Goal: Task Accomplishment & Management: Complete application form

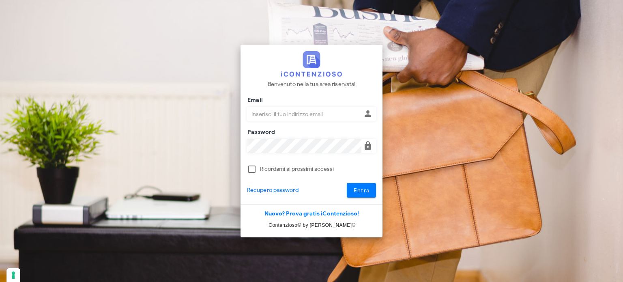
type input "avvocatobrunomaviglia@gmail.com"
click at [362, 180] on div at bounding box center [311, 180] width 129 height 6
click at [360, 188] on span "Entra" at bounding box center [361, 190] width 17 height 7
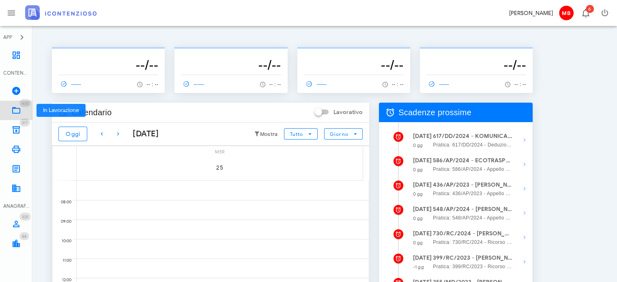
click at [21, 110] on link "633 In Lavorazione 633" at bounding box center [16, 110] width 32 height 19
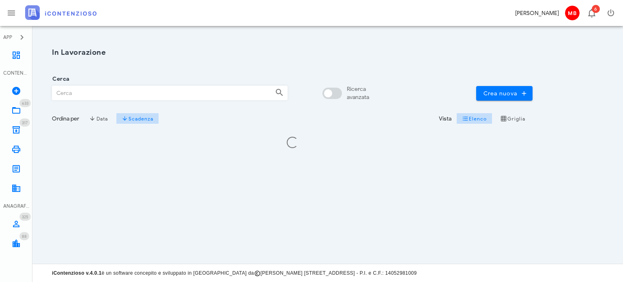
drag, startPoint x: 0, startPoint y: 0, endPoint x: 97, endPoint y: 90, distance: 132.8
click at [97, 90] on input "Cerca" at bounding box center [160, 93] width 216 height 14
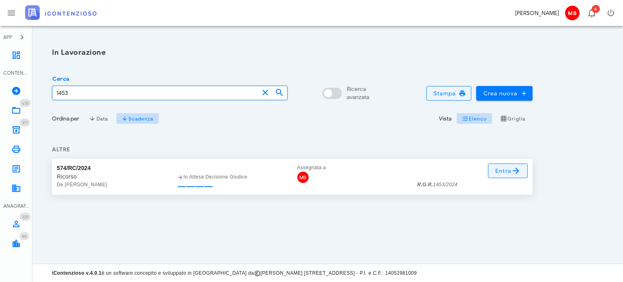
type input "1453"
click at [493, 172] on link "Entra" at bounding box center [508, 170] width 40 height 15
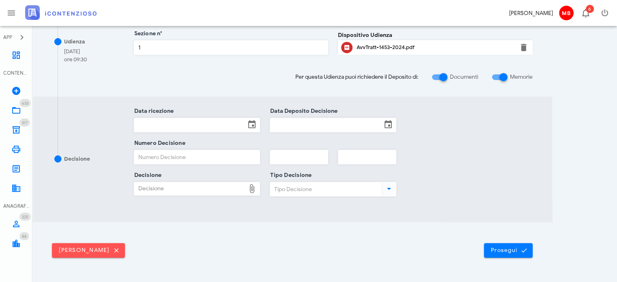
scroll to position [406, 0]
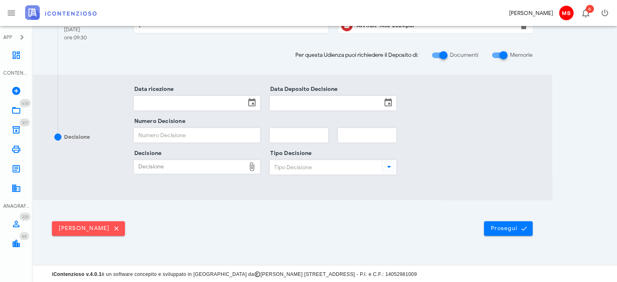
click at [147, 163] on div "Decisione" at bounding box center [189, 166] width 111 height 13
type input "C:\fakepath\Sentenza_RG_001453_2024_UD_07052025.pdf"
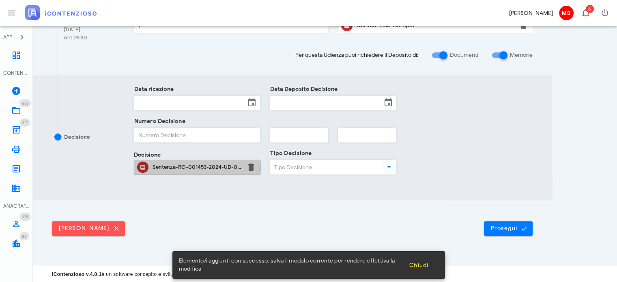
click at [200, 164] on div "Sentenza-RG-001453-2024-UD-07052025.pdf" at bounding box center [196, 167] width 89 height 6
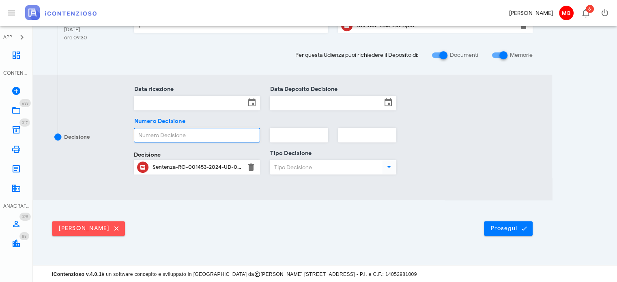
click at [172, 135] on input "Numero Decisione" at bounding box center [197, 135] width 126 height 14
type input "1540"
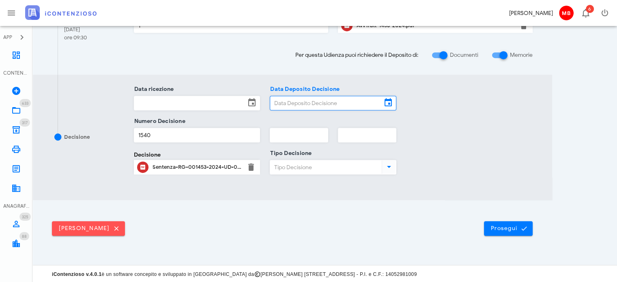
click at [285, 101] on input "Data Deposito Decisione" at bounding box center [325, 103] width 111 height 14
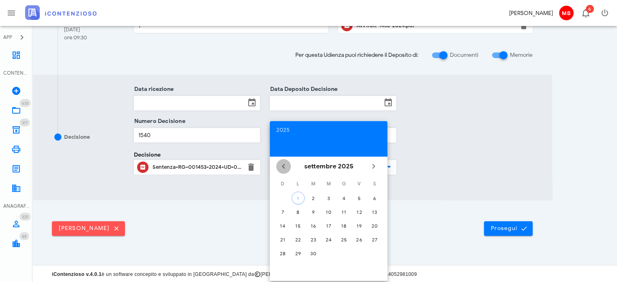
click at [280, 161] on icon "Il mese scorso" at bounding box center [283, 166] width 10 height 10
click at [360, 251] on div "29" at bounding box center [358, 253] width 13 height 6
type input "29/08/2025"
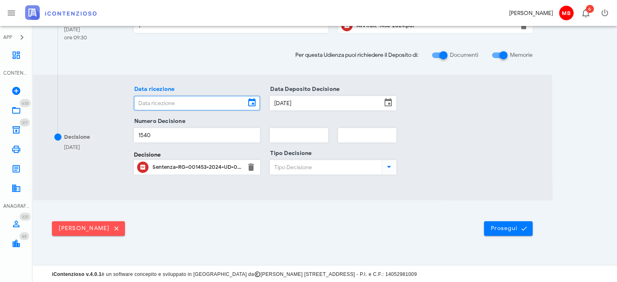
click at [199, 99] on input "Data ricezione" at bounding box center [189, 103] width 111 height 14
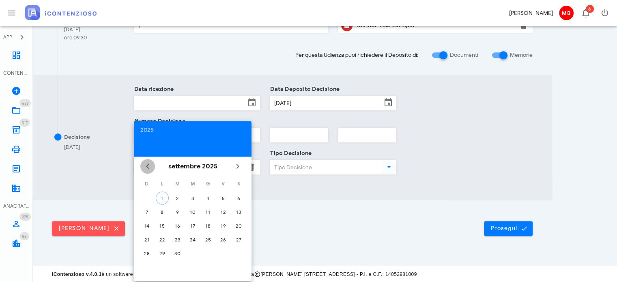
click at [151, 165] on icon "Il mese scorso" at bounding box center [148, 166] width 10 height 10
click at [224, 252] on div "29" at bounding box center [222, 253] width 13 height 6
type input "29/08/2025"
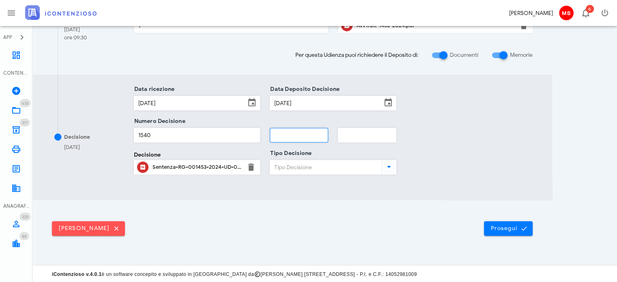
click at [288, 136] on input "text" at bounding box center [299, 135] width 58 height 14
type input "2025"
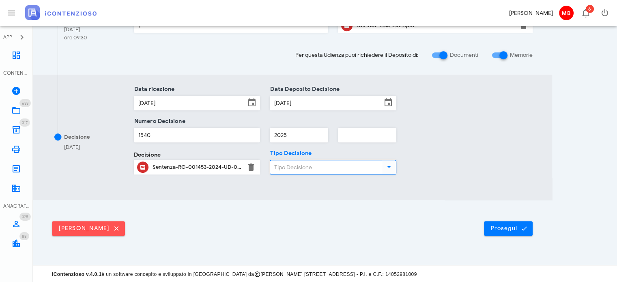
click at [328, 167] on input "Tipo Decisione" at bounding box center [325, 167] width 110 height 14
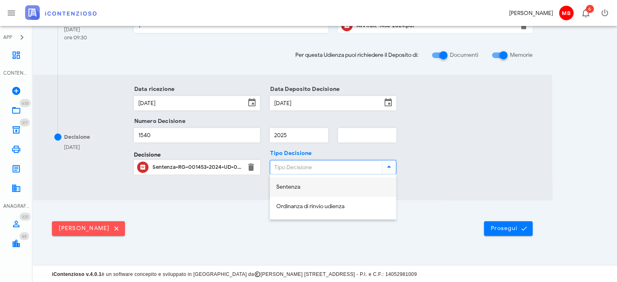
click at [323, 182] on div "Sentenza" at bounding box center [332, 187] width 113 height 17
type input "Sentenza"
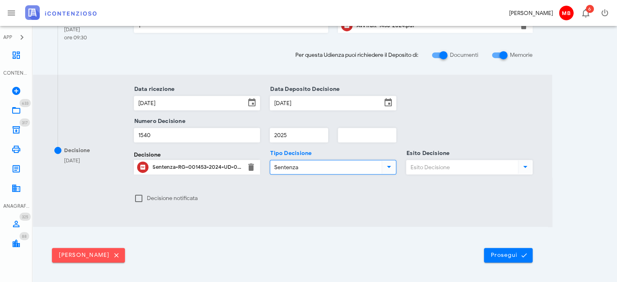
click at [421, 165] on input "Esito Decisione" at bounding box center [461, 167] width 110 height 14
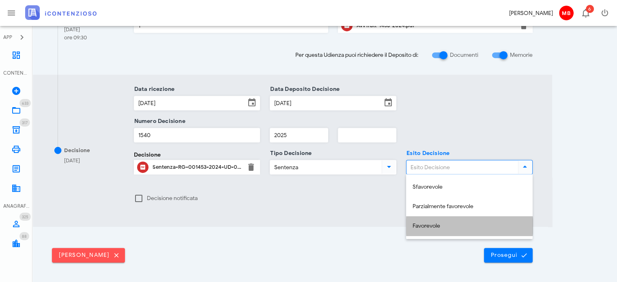
drag, startPoint x: 439, startPoint y: 223, endPoint x: 458, endPoint y: 238, distance: 23.9
click at [439, 223] on div "Favorevole" at bounding box center [468, 226] width 113 height 7
type input "Favorevole"
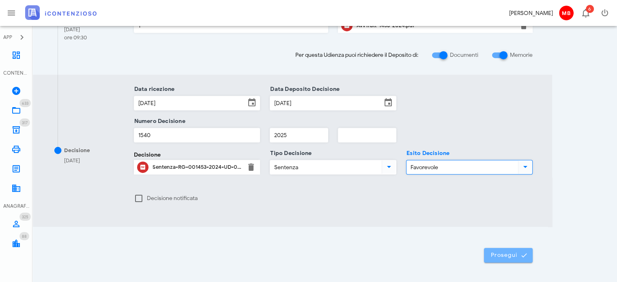
click at [496, 256] on span "Prosegui" at bounding box center [508, 254] width 36 height 7
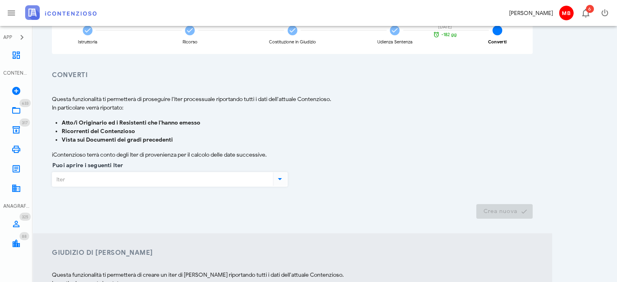
scroll to position [122, 0]
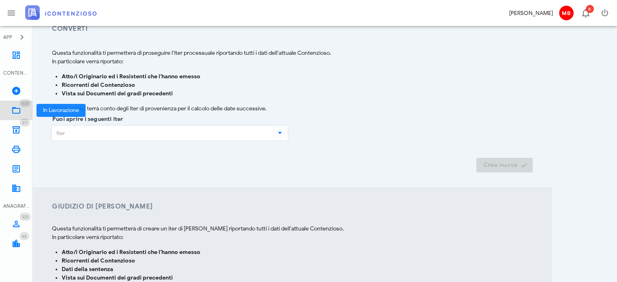
click at [16, 106] on icon at bounding box center [16, 110] width 10 height 10
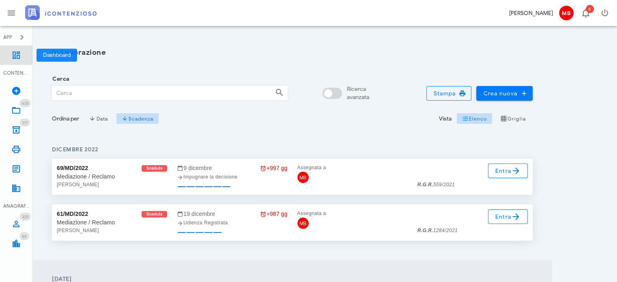
click at [19, 57] on icon at bounding box center [16, 55] width 10 height 10
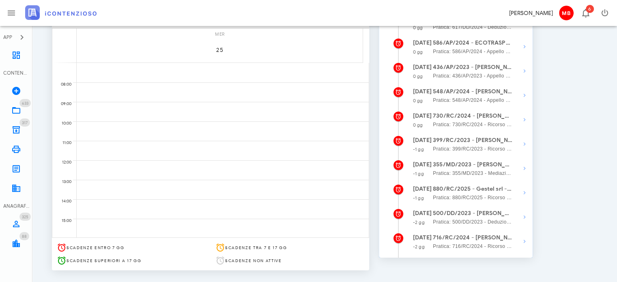
scroll to position [122, 0]
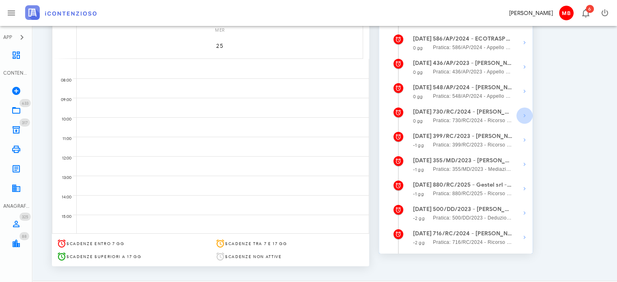
click at [523, 116] on icon "button" at bounding box center [524, 116] width 10 height 10
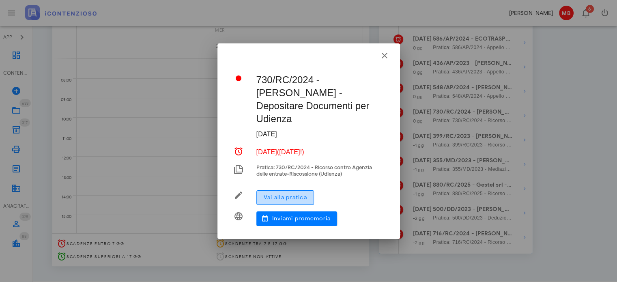
click at [291, 194] on span "Vai alla pratica" at bounding box center [285, 197] width 44 height 7
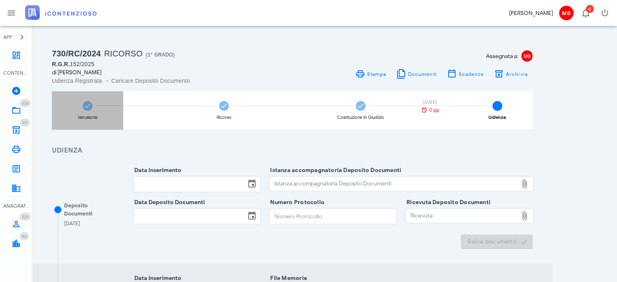
click at [97, 107] on div "Istruttoria" at bounding box center [87, 110] width 71 height 38
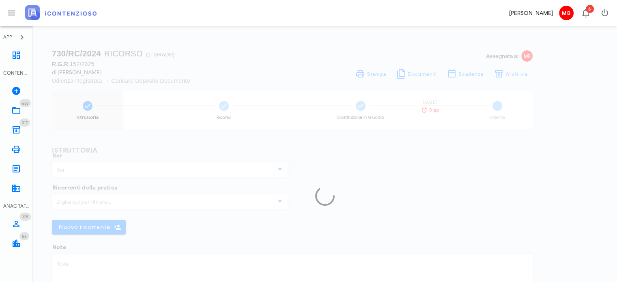
type input "Ricorso"
type textarea "cartella 05920240032226572000 not. 24.10.2024 bonifica 2023"
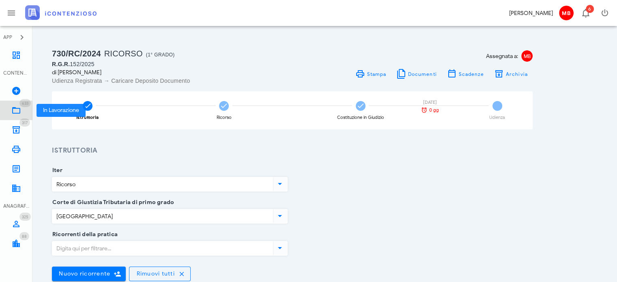
click at [20, 103] on span "633" at bounding box center [24, 103] width 11 height 8
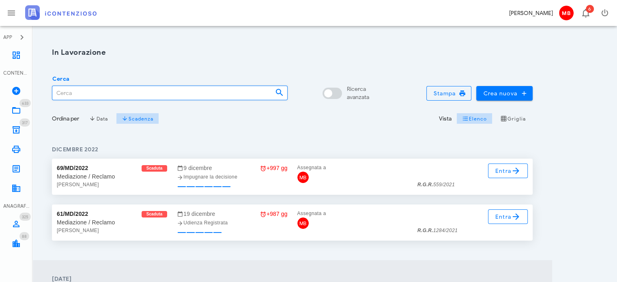
click at [109, 94] on input "Cerca" at bounding box center [160, 93] width 216 height 14
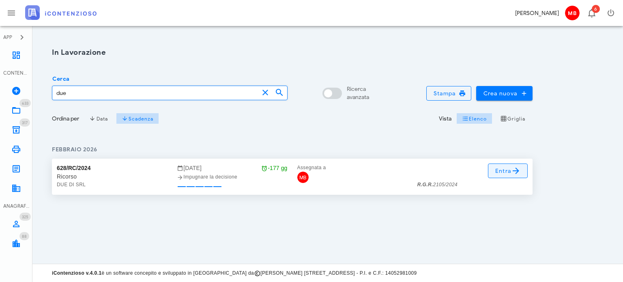
type input "due"
click at [514, 171] on icon at bounding box center [516, 171] width 10 height 10
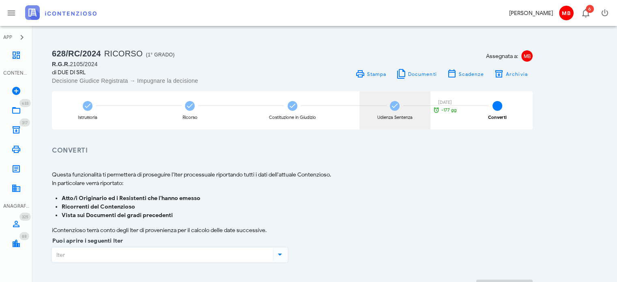
click at [394, 113] on div "Udienza Sentenza [DATE] -177 gg" at bounding box center [394, 110] width 71 height 38
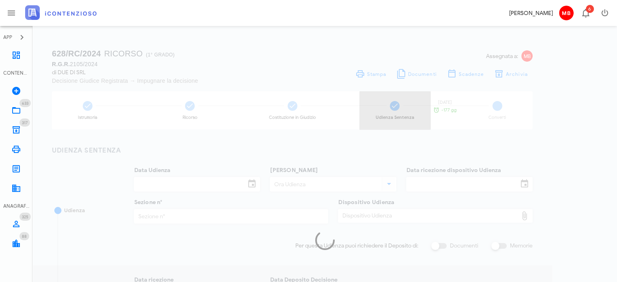
type input "[DATE]"
type input "10:00"
type input "13/02/2025"
type input "1"
checkbox input "true"
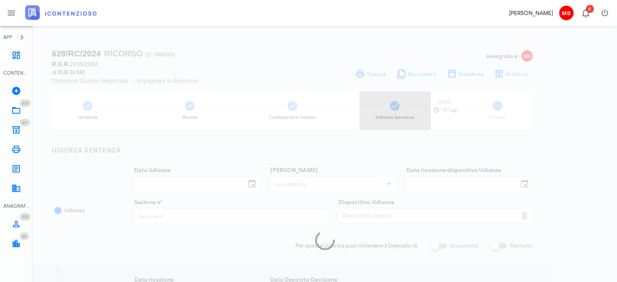
type input "25/07/2025"
type input "1431"
type input "2025"
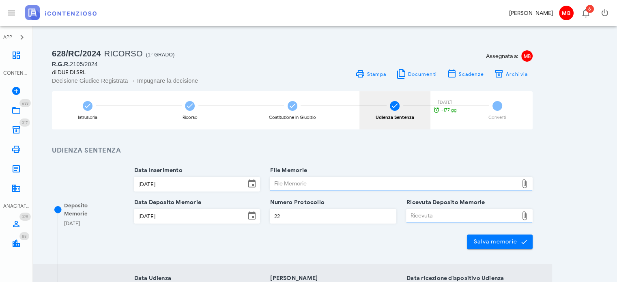
type input "Sentenza"
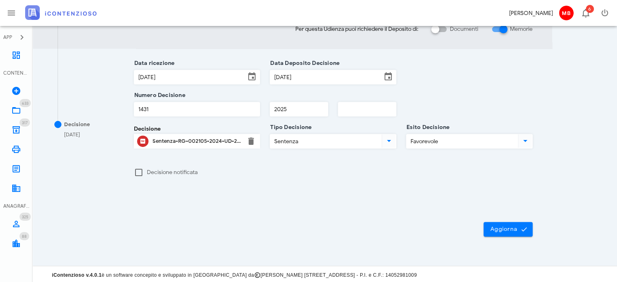
scroll to position [325, 0]
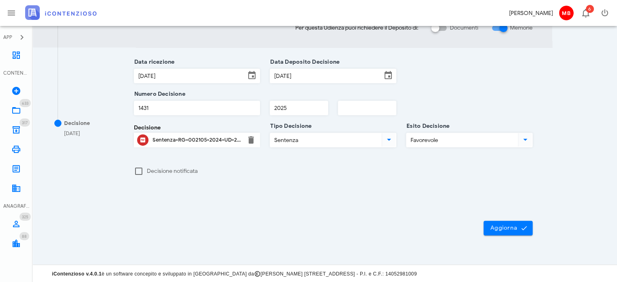
click at [208, 141] on div "Sentenza-RG-002105-2024-UD-26032025.pdf" at bounding box center [196, 140] width 89 height 6
click at [20, 107] on icon at bounding box center [16, 110] width 10 height 10
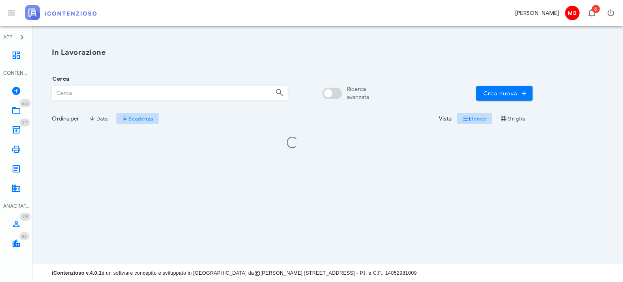
click at [99, 94] on input "Cerca" at bounding box center [160, 93] width 216 height 14
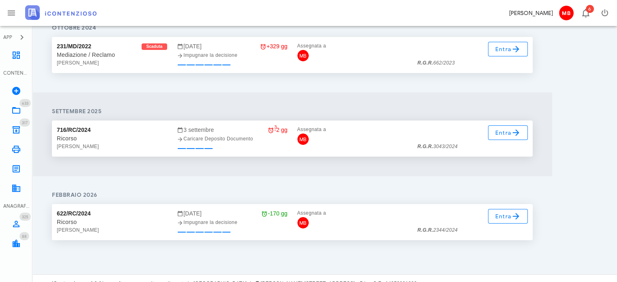
scroll to position [132, 0]
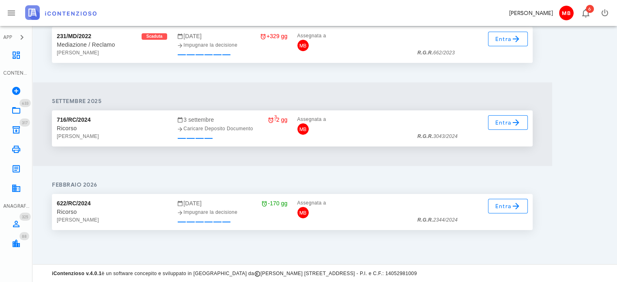
type input "[GEOGRAPHIC_DATA]"
click at [507, 209] on span "Entra" at bounding box center [508, 206] width 26 height 10
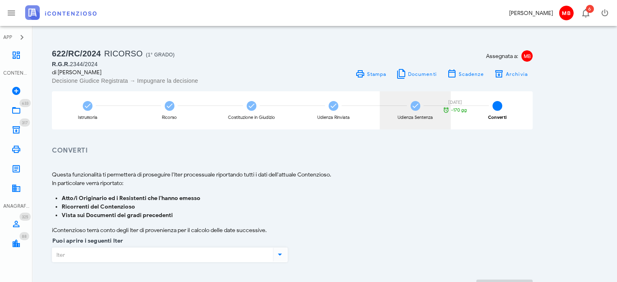
click at [410, 103] on div "Udienza Sentenza [DATE] -170 gg" at bounding box center [414, 110] width 71 height 38
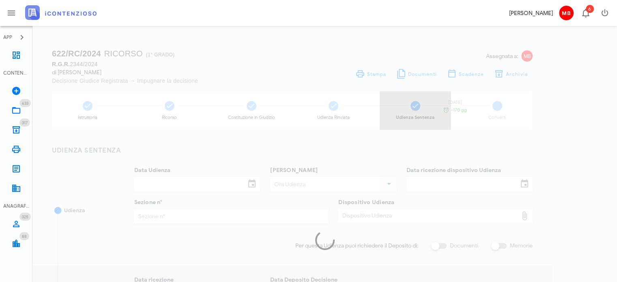
type input "[DATE]"
type input "09:45"
type input "[DATE]"
type input "5"
type input "[DATE]"
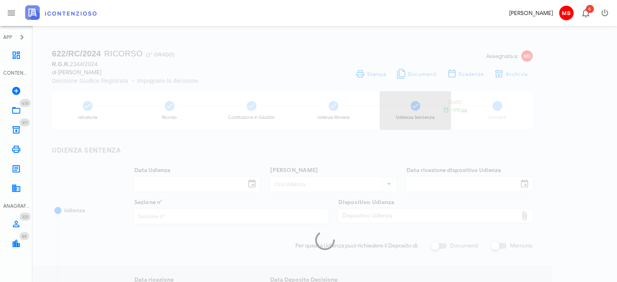
type input "[DATE]"
type input "1391"
type input "2025"
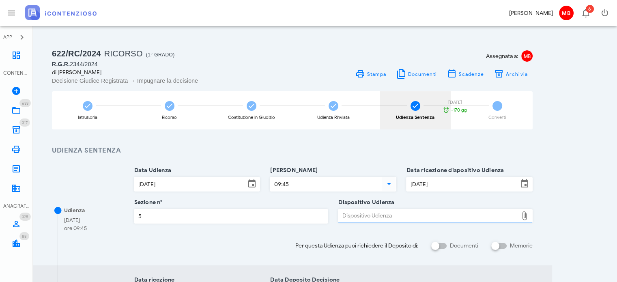
type input "Sentenza"
type input "Favorevole"
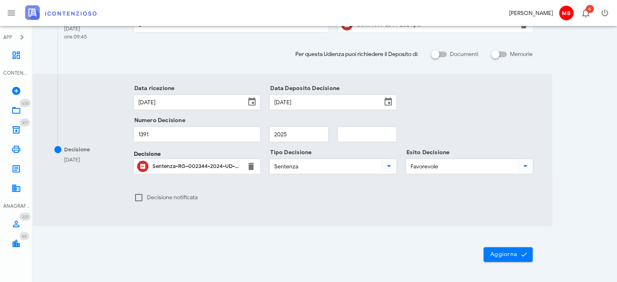
scroll to position [203, 0]
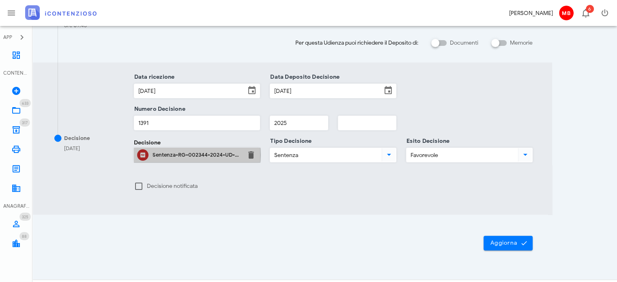
click at [187, 154] on div "Sentenza-RG-002344-2024-UD-07072025.pdf" at bounding box center [196, 155] width 89 height 6
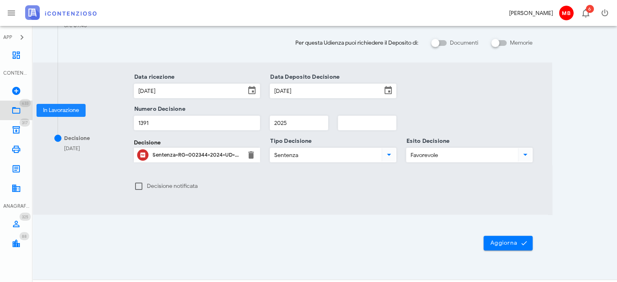
click at [21, 108] on link "633 In Lavorazione 633" at bounding box center [16, 110] width 32 height 19
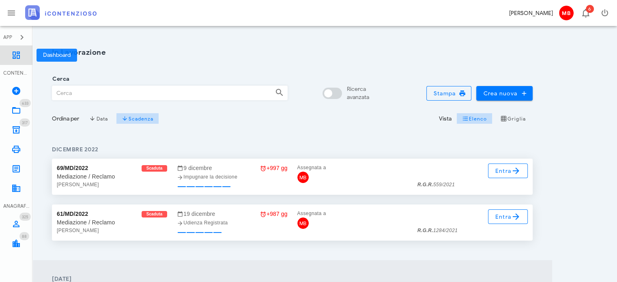
click at [15, 55] on icon at bounding box center [16, 55] width 10 height 10
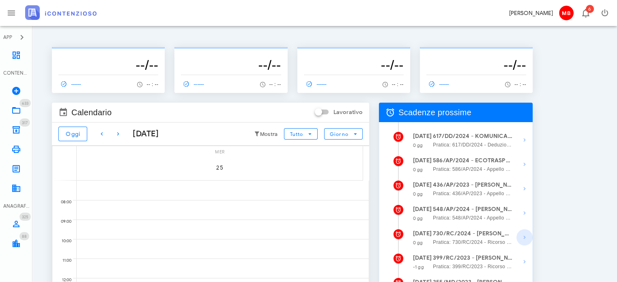
click at [525, 237] on icon "button" at bounding box center [524, 237] width 10 height 10
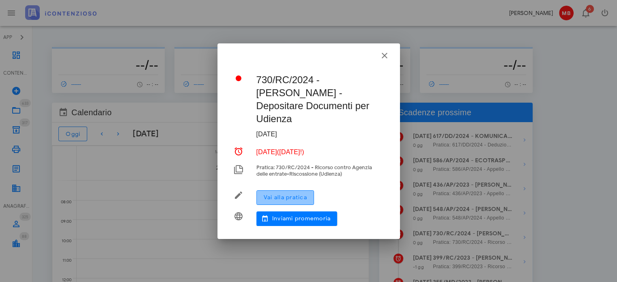
click at [304, 194] on span "Vai alla pratica" at bounding box center [285, 197] width 44 height 7
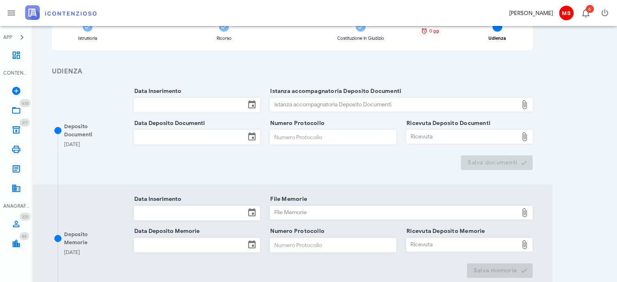
scroll to position [81, 0]
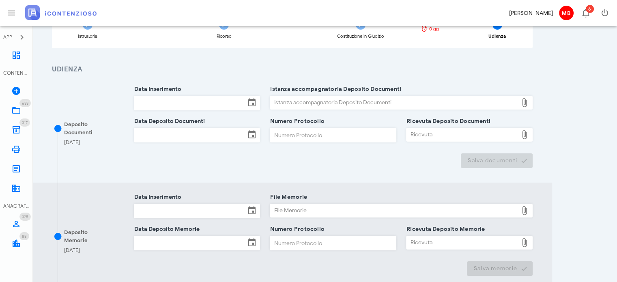
click at [173, 101] on input "Data Inserimento" at bounding box center [189, 103] width 111 height 14
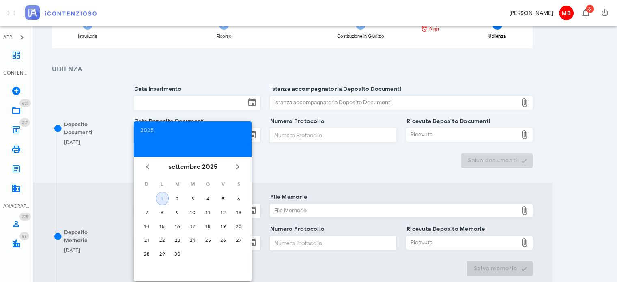
click at [163, 197] on div "1" at bounding box center [162, 198] width 12 height 6
type input "[DATE]"
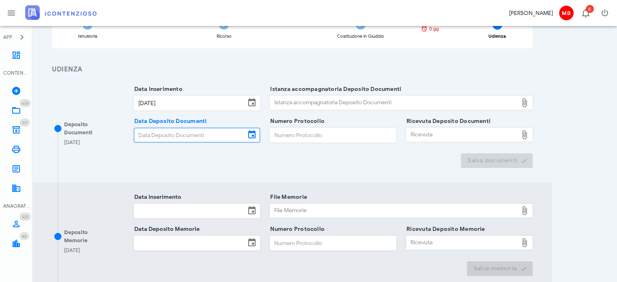
click at [161, 130] on input "Data Deposito Documenti" at bounding box center [189, 135] width 111 height 14
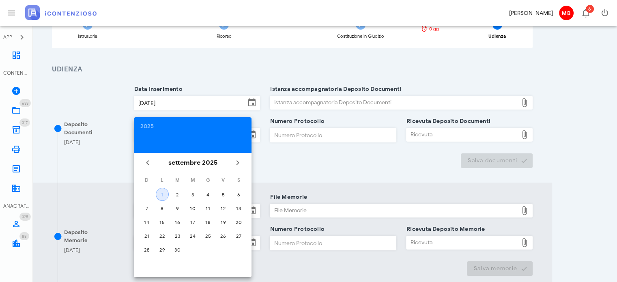
click at [164, 193] on div "1" at bounding box center [162, 194] width 12 height 6
type input "01/09/2025"
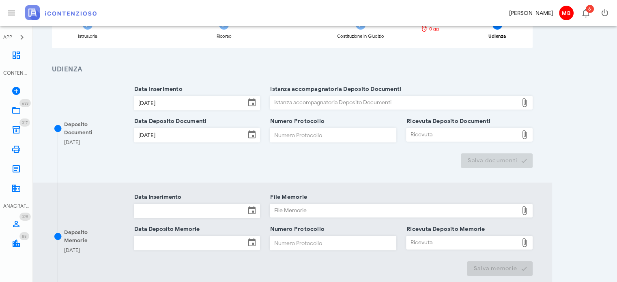
click at [291, 101] on div "Istanza accompagnatoria Deposito Documenti" at bounding box center [394, 102] width 248 height 13
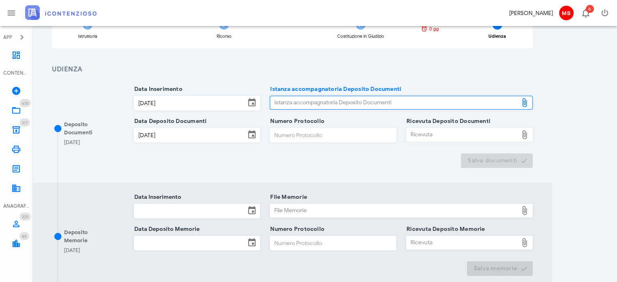
type input "C:\fakepath\NOTA_DI_DEPOSITO_D-3629861-2025.pdf"
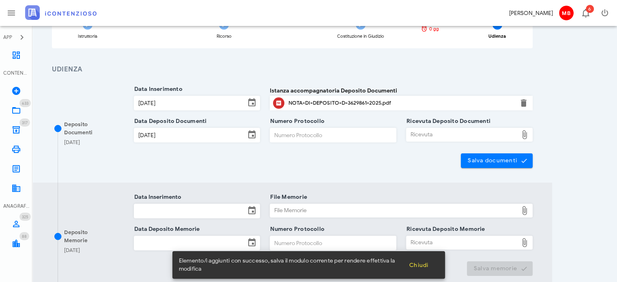
click at [298, 136] on input "Numero Protocollo" at bounding box center [333, 135] width 126 height 14
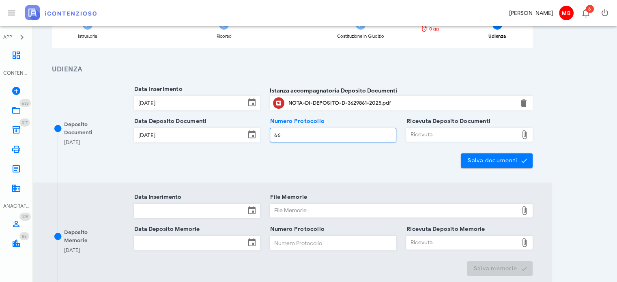
type input "66"
click at [437, 134] on div "Ricevuta" at bounding box center [461, 134] width 111 height 13
type input "C:\fakepath\NIR_D-3629861-2025.pdf"
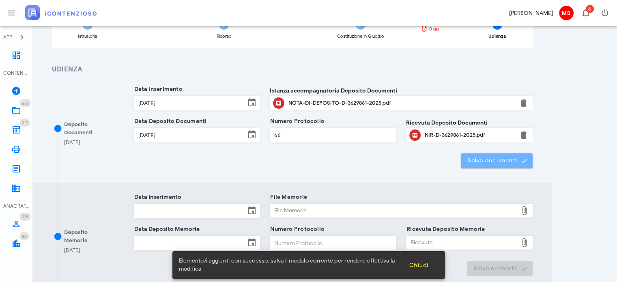
click at [478, 163] on span "Salva documenti" at bounding box center [496, 160] width 59 height 7
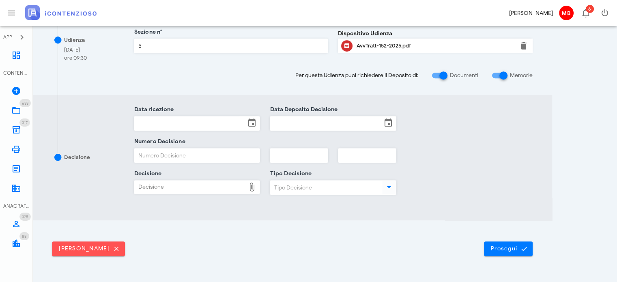
scroll to position [406, 0]
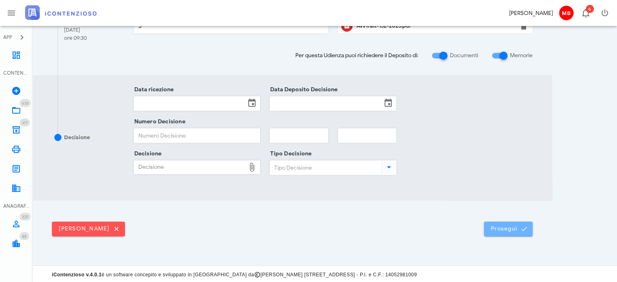
click at [510, 228] on span "Prosegui" at bounding box center [508, 228] width 36 height 7
click at [489, 224] on button "Prosegui" at bounding box center [508, 228] width 49 height 15
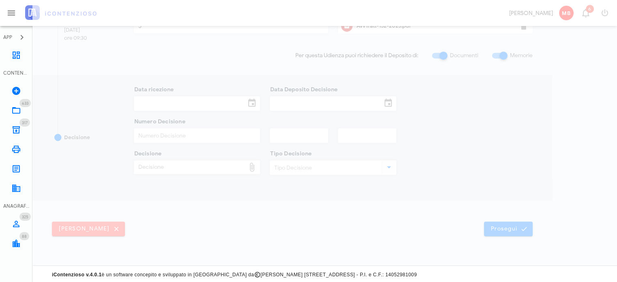
scroll to position [0, 0]
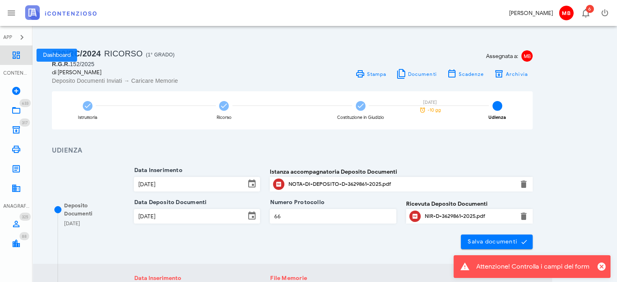
click at [17, 51] on icon at bounding box center [16, 55] width 10 height 10
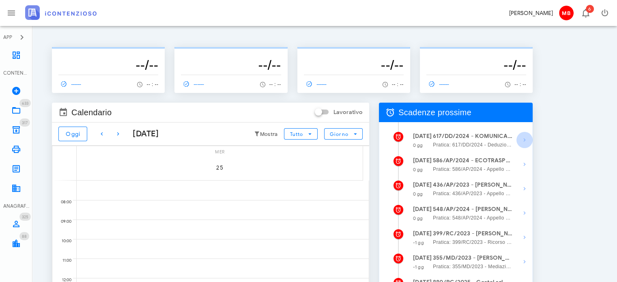
click at [524, 141] on icon "button" at bounding box center [524, 140] width 10 height 10
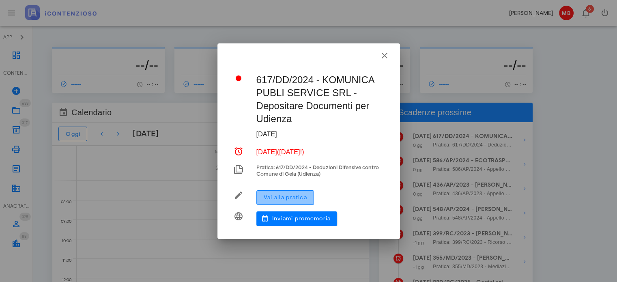
click at [285, 196] on span "Vai alla pratica" at bounding box center [285, 197] width 44 height 7
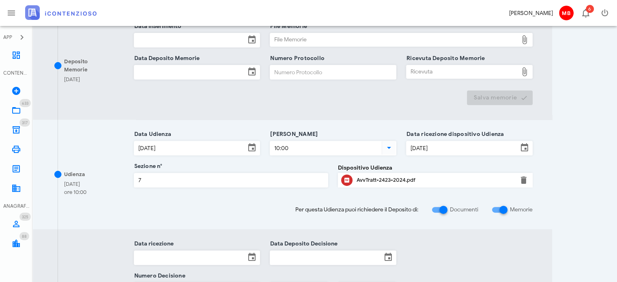
scroll to position [284, 0]
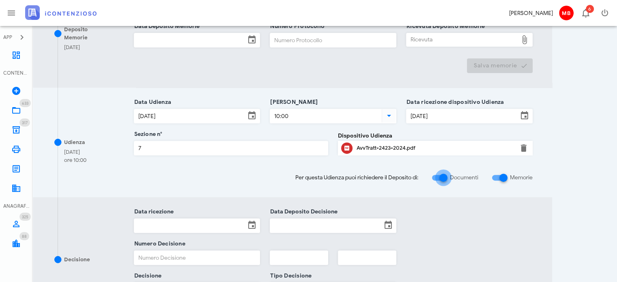
click at [441, 174] on div at bounding box center [443, 178] width 14 height 14
checkbox input "false"
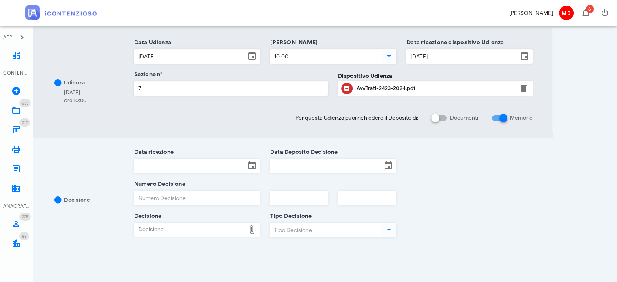
scroll to position [217, 0]
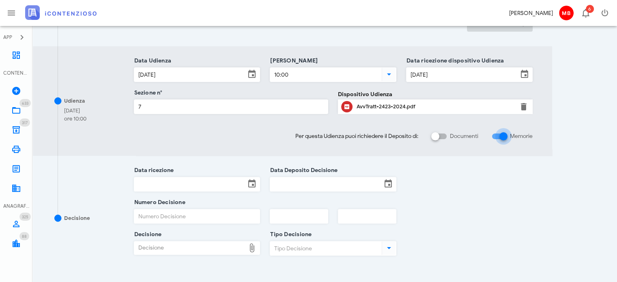
click at [505, 132] on div at bounding box center [503, 136] width 14 height 14
checkbox input "false"
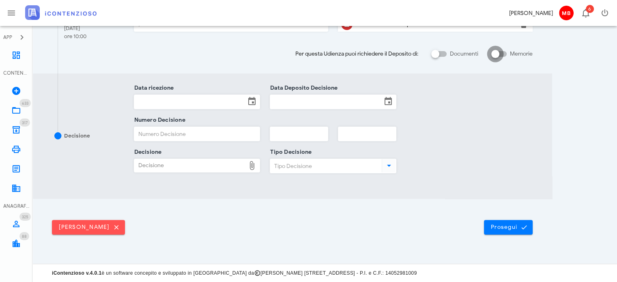
scroll to position [191, 0]
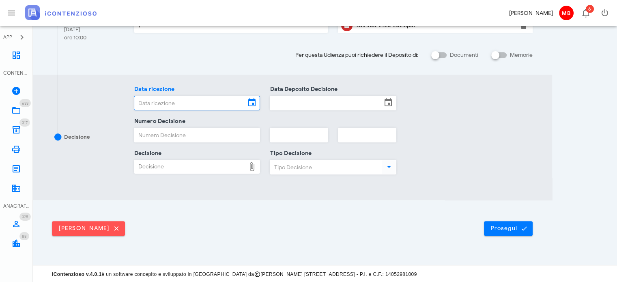
click at [185, 98] on input "Data ricezione" at bounding box center [189, 103] width 111 height 14
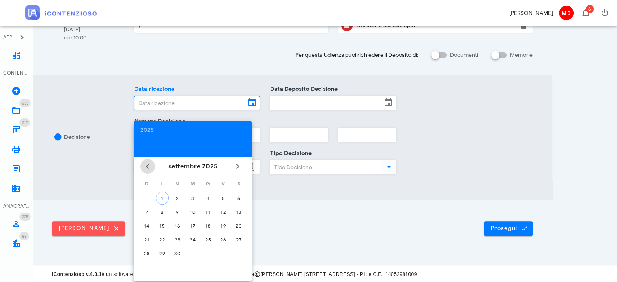
click at [148, 165] on icon "Il mese scorso" at bounding box center [148, 166] width 10 height 10
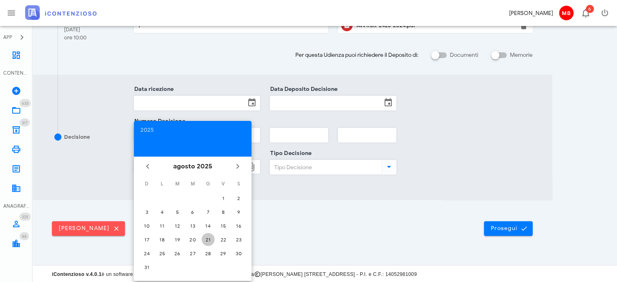
click at [207, 235] on button "21" at bounding box center [207, 239] width 13 height 13
type input "[DATE]"
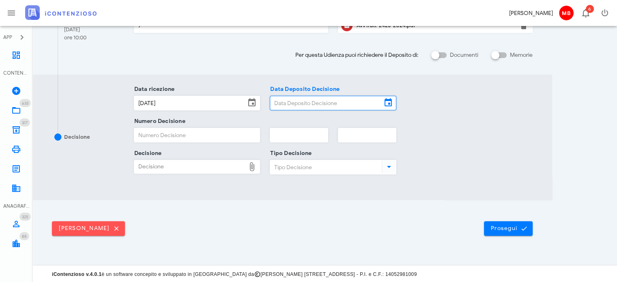
click at [286, 97] on input "Data Deposito Decisione" at bounding box center [325, 103] width 111 height 14
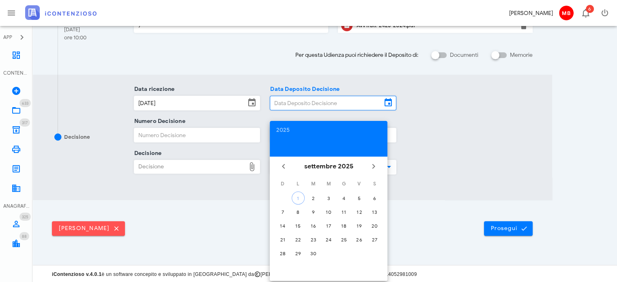
click at [288, 104] on input "Data Deposito Decisione" at bounding box center [325, 103] width 111 height 14
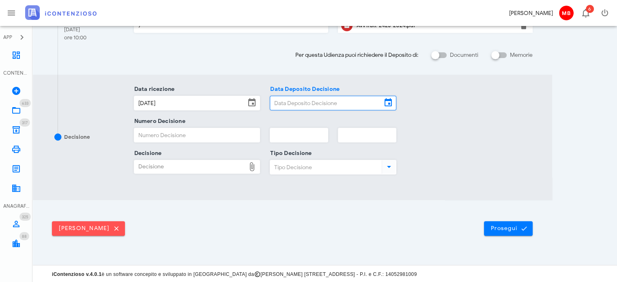
click at [288, 104] on input "Data Deposito Decisione" at bounding box center [325, 103] width 111 height 14
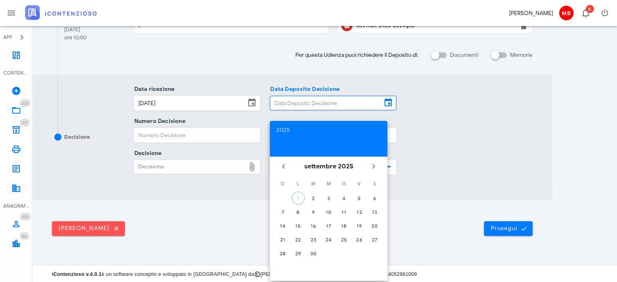
click at [388, 105] on icon at bounding box center [388, 103] width 10 height 10
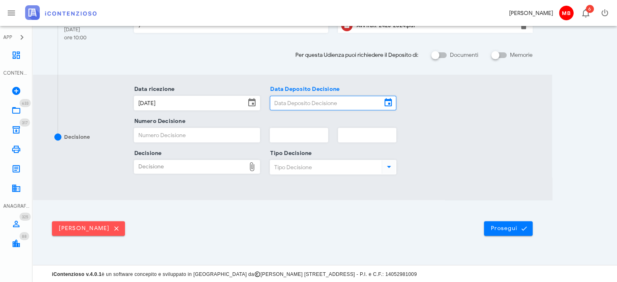
click at [388, 102] on icon at bounding box center [388, 103] width 10 height 10
click at [375, 102] on input "Data Deposito Decisione" at bounding box center [325, 103] width 111 height 14
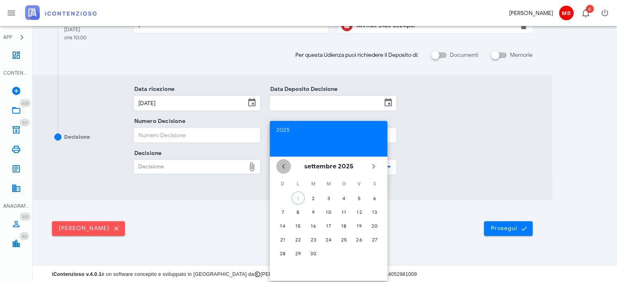
click at [282, 167] on icon "Il mese scorso" at bounding box center [283, 166] width 10 height 10
click at [344, 237] on div "21" at bounding box center [343, 239] width 13 height 6
type input "[DATE]"
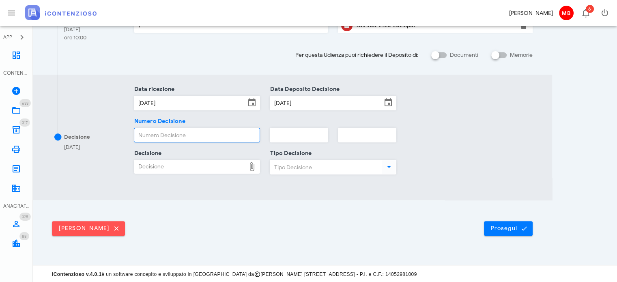
click at [178, 137] on input "Numero Decisione" at bounding box center [197, 135] width 126 height 14
type input "000"
click at [170, 169] on div "Decisione" at bounding box center [189, 166] width 111 height 13
type input "C:\fakepath\ComProvv___2423_2024.pdf"
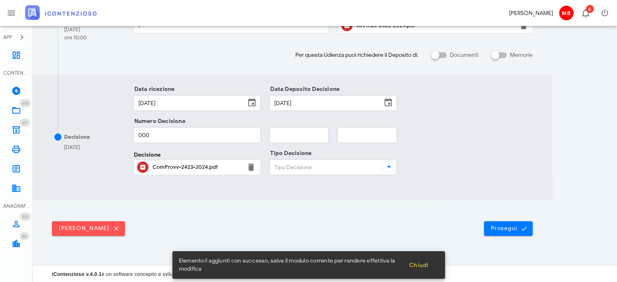
click at [295, 164] on input "Tipo Decisione" at bounding box center [325, 167] width 110 height 14
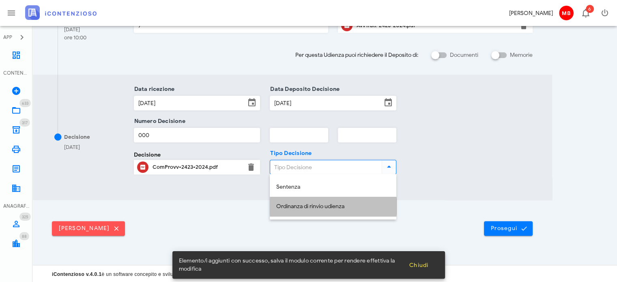
click at [309, 206] on div "Ordinanza di rinvio udienza" at bounding box center [332, 206] width 113 height 7
type input "Ordinanza di rinvio udienza"
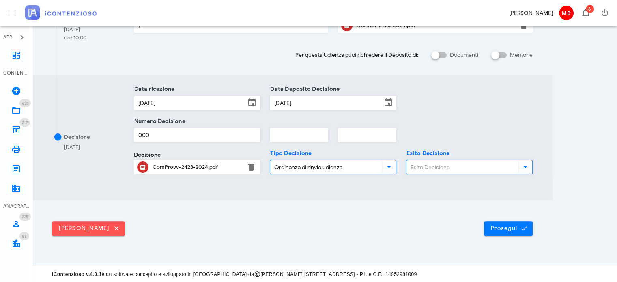
click at [437, 167] on input "Esito Decisione" at bounding box center [461, 167] width 110 height 14
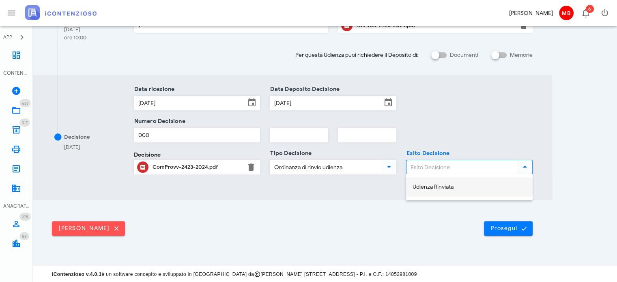
click at [443, 189] on div "Udienza Rinviata" at bounding box center [468, 187] width 113 height 7
type input "Udienza Rinviata"
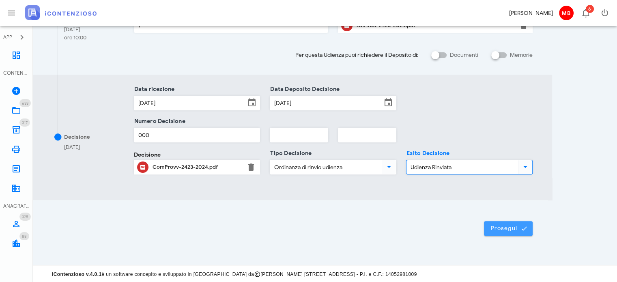
click at [507, 227] on span "Prosegui" at bounding box center [508, 228] width 36 height 7
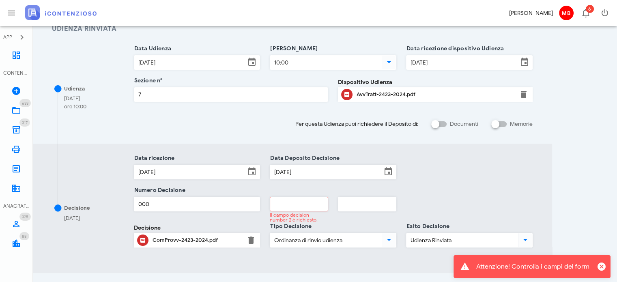
scroll to position [195, 0]
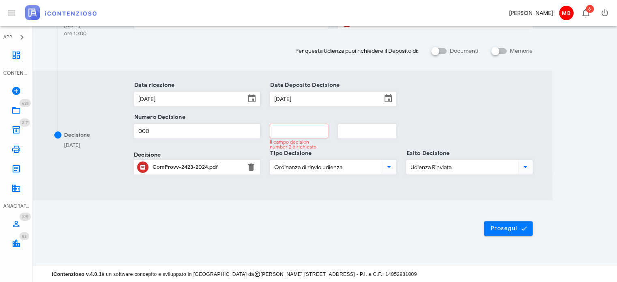
click at [294, 124] on input "text" at bounding box center [299, 131] width 58 height 14
type input "000"
click at [505, 228] on span "Prosegui" at bounding box center [508, 228] width 36 height 7
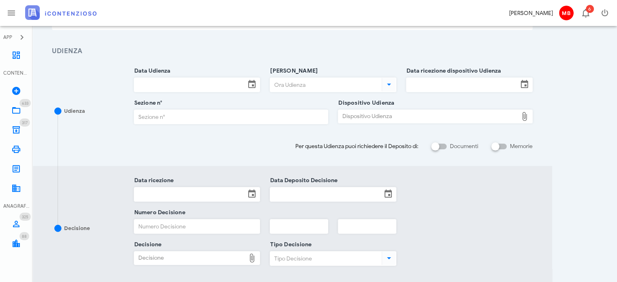
scroll to position [0, 0]
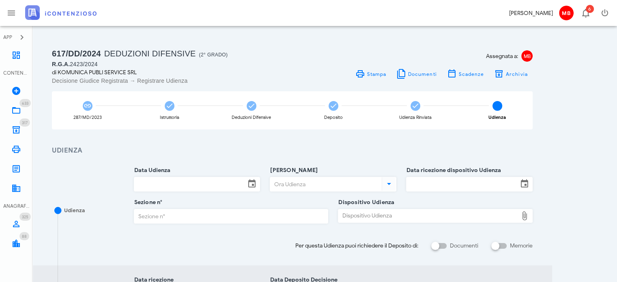
click at [178, 185] on input "Data Udienza" at bounding box center [189, 184] width 111 height 14
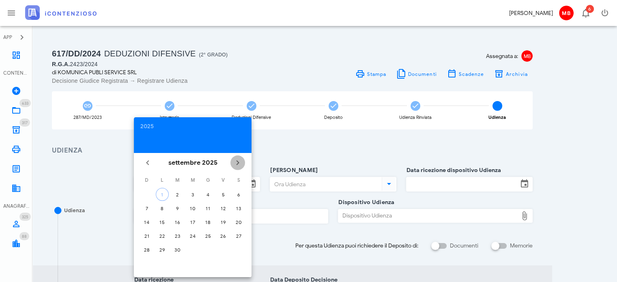
click at [239, 160] on icon "Il prossimo mese" at bounding box center [238, 163] width 10 height 10
click at [163, 233] on div "20" at bounding box center [162, 236] width 13 height 6
type input "20/10/2025"
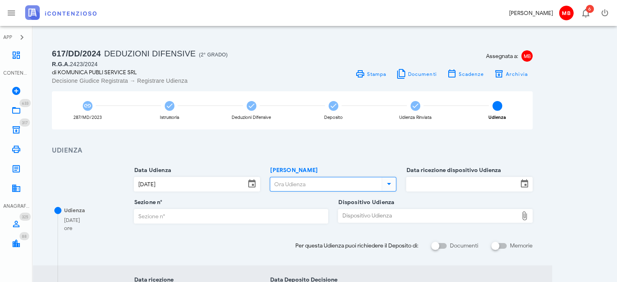
click at [311, 185] on input "Ora Udienza" at bounding box center [325, 184] width 110 height 14
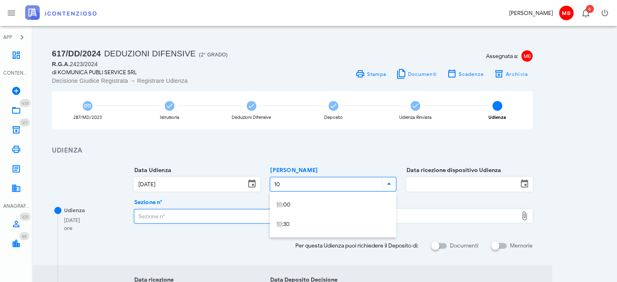
click at [208, 214] on input "Sezione n°" at bounding box center [231, 216] width 194 height 14
type input "10:00"
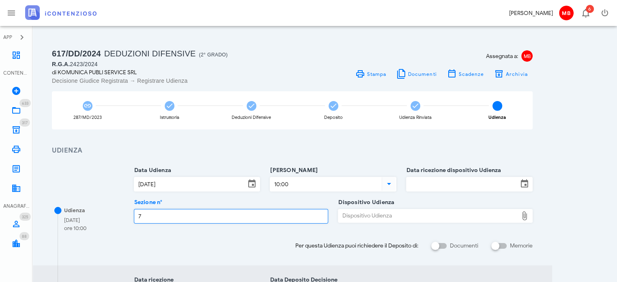
type input "7"
click at [363, 214] on div "Dispositivo Udienza" at bounding box center [428, 215] width 180 height 13
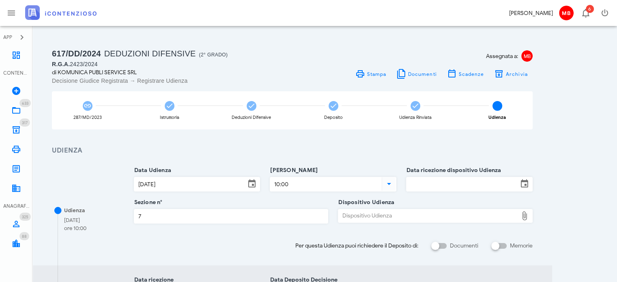
type input "C:\fakepath\2423_2024 (2).pdf"
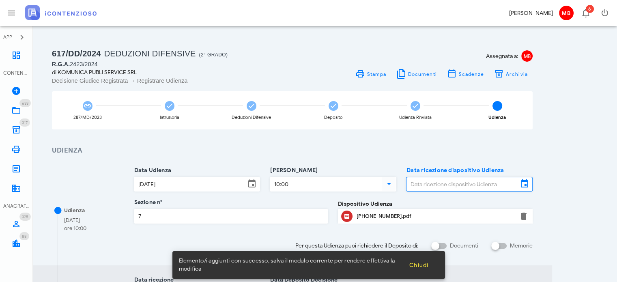
click at [415, 182] on input "Data ricezione dispositivo Udienza" at bounding box center [461, 184] width 111 height 14
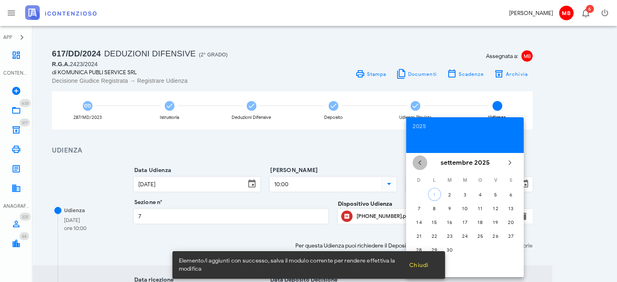
click at [422, 161] on icon "Il mese scorso" at bounding box center [420, 163] width 10 height 10
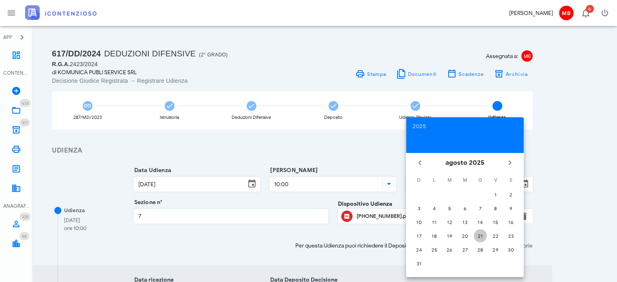
click at [479, 233] on div "21" at bounding box center [479, 236] width 13 height 6
type input "21/08/2025"
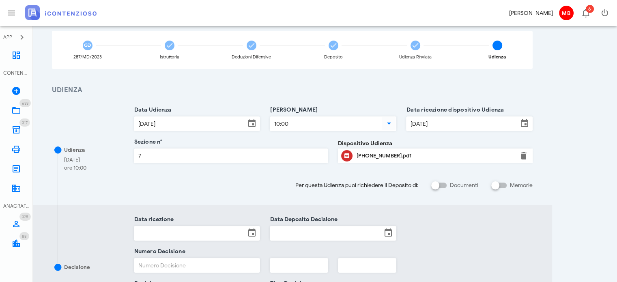
scroll to position [122, 0]
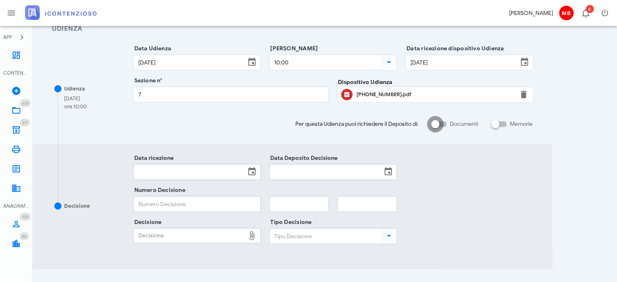
click at [432, 123] on div at bounding box center [435, 124] width 14 height 14
checkbox input "true"
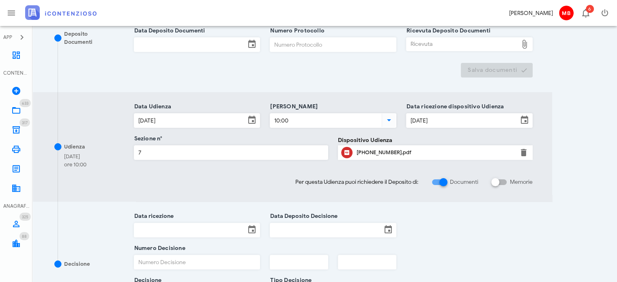
scroll to position [243, 0]
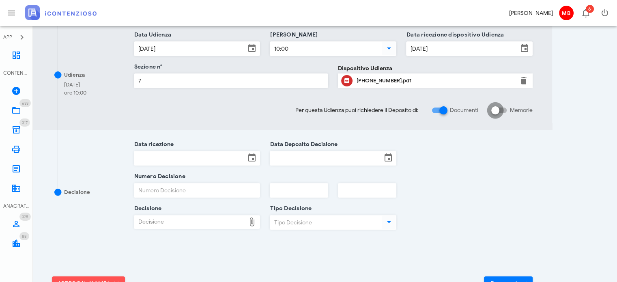
click at [492, 113] on div at bounding box center [495, 110] width 14 height 14
checkbox input "true"
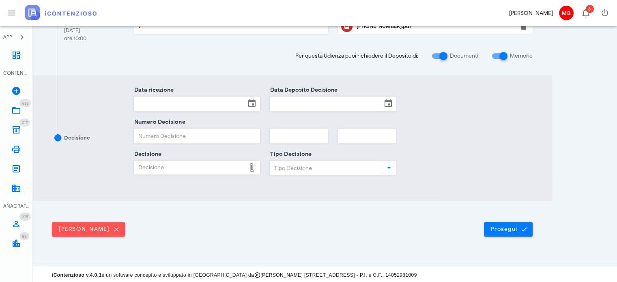
scroll to position [405, 0]
click at [523, 229] on icon "submit" at bounding box center [523, 228] width 7 height 7
click at [502, 227] on span "Prosegui" at bounding box center [508, 228] width 36 height 7
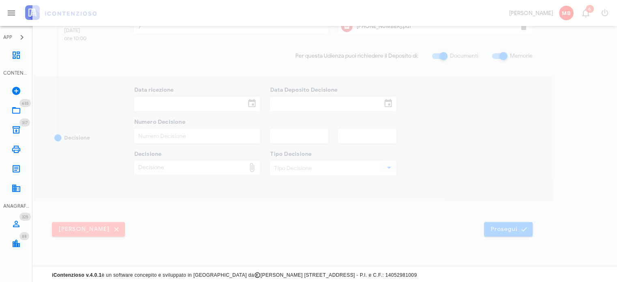
scroll to position [0, 0]
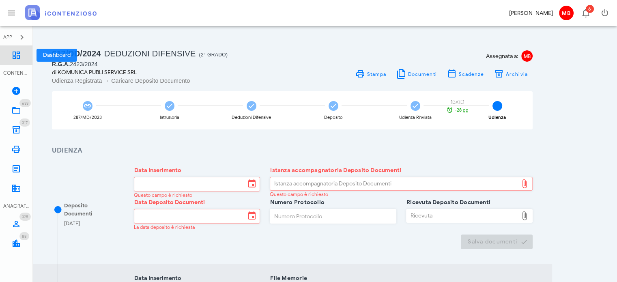
click at [15, 54] on icon at bounding box center [16, 55] width 10 height 10
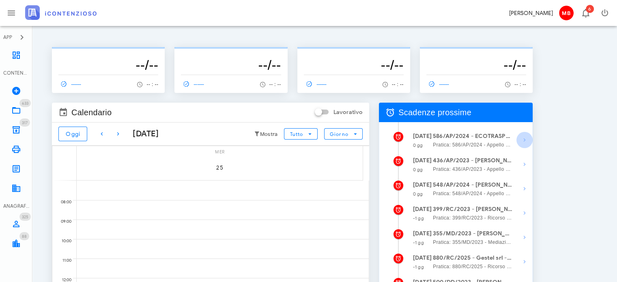
click at [520, 139] on icon "button" at bounding box center [524, 140] width 10 height 10
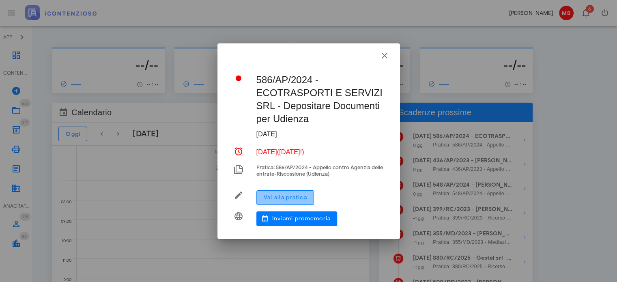
click at [279, 197] on span "Vai alla pratica" at bounding box center [285, 197] width 44 height 7
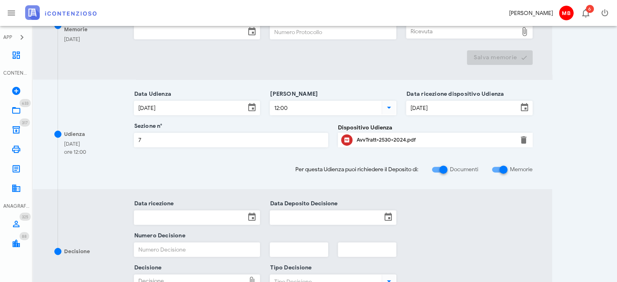
scroll to position [365, 0]
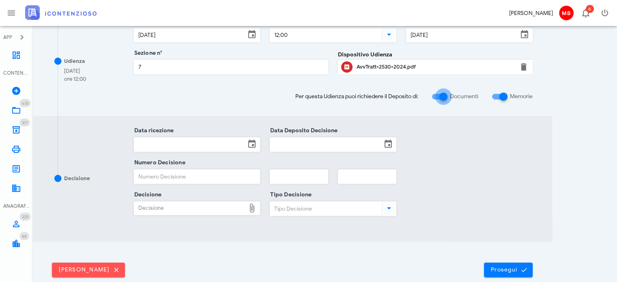
click at [441, 95] on div at bounding box center [443, 97] width 14 height 14
checkbox input "false"
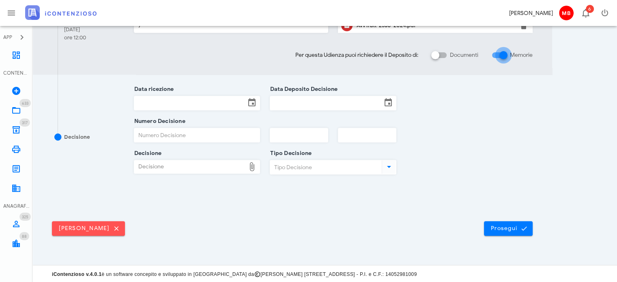
click at [505, 54] on div at bounding box center [503, 55] width 14 height 14
checkbox input "false"
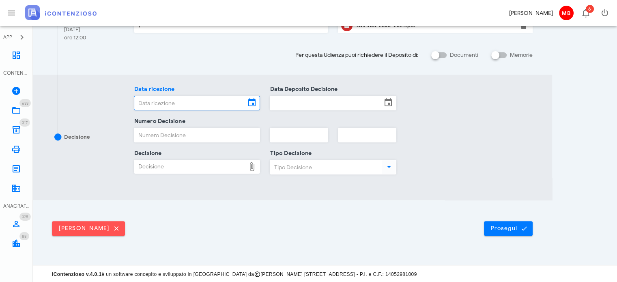
click at [190, 103] on input "Data ricezione" at bounding box center [189, 103] width 111 height 14
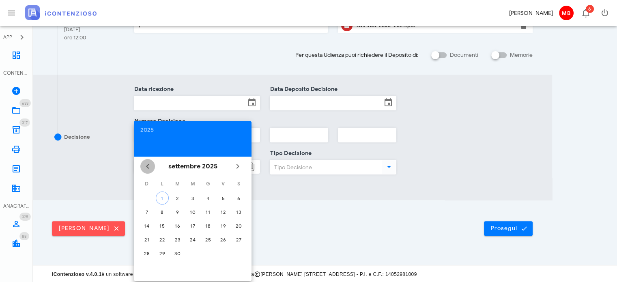
click at [146, 165] on icon "Il mese scorso" at bounding box center [148, 166] width 10 height 10
click at [211, 238] on div "21" at bounding box center [207, 239] width 13 height 6
type input "[DATE]"
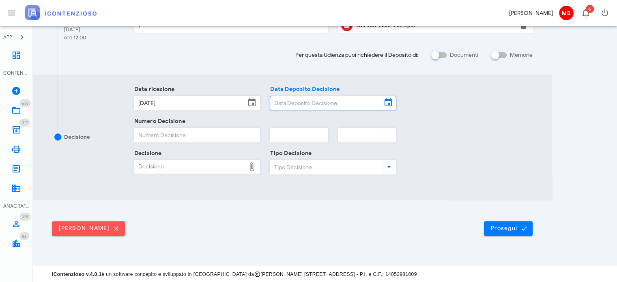
click at [310, 101] on input "Data Deposito Decisione" at bounding box center [325, 103] width 111 height 14
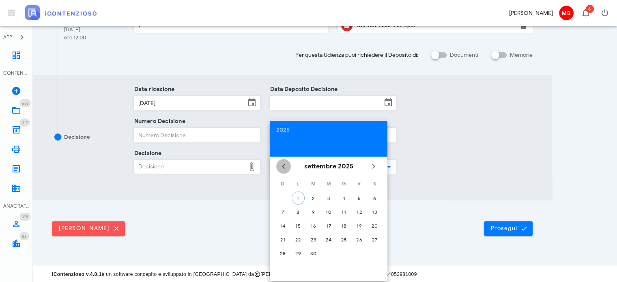
click at [284, 167] on icon "Il mese scorso" at bounding box center [283, 166] width 10 height 10
click at [343, 238] on div "21" at bounding box center [343, 239] width 13 height 6
type input "[DATE]"
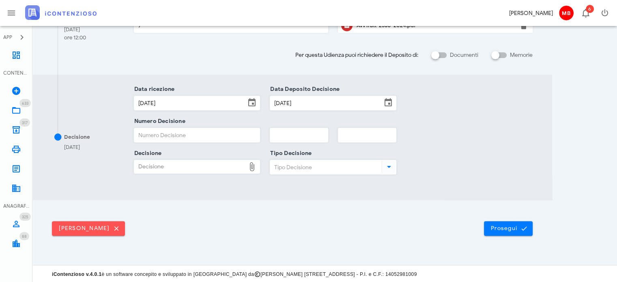
click at [185, 133] on input "Numero Decisione" at bounding box center [197, 135] width 126 height 14
type input "0000"
click at [276, 134] on input "text" at bounding box center [299, 135] width 58 height 14
type input "0000"
click at [227, 168] on div "Decisione" at bounding box center [189, 166] width 111 height 13
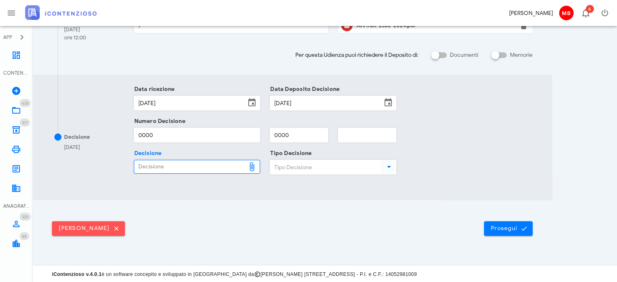
type input "C:\fakepath\ComProvv___2530_2024.pdf"
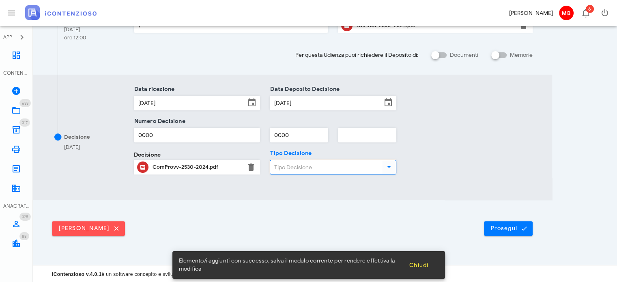
click at [305, 167] on input "Tipo Decisione" at bounding box center [325, 167] width 110 height 14
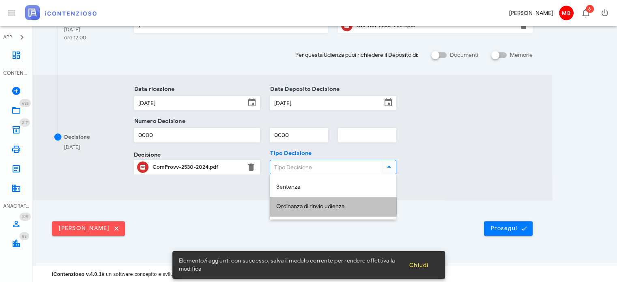
click at [318, 206] on div "Ordinanza di rinvio udienza" at bounding box center [332, 206] width 113 height 7
type input "Ordinanza di rinvio udienza"
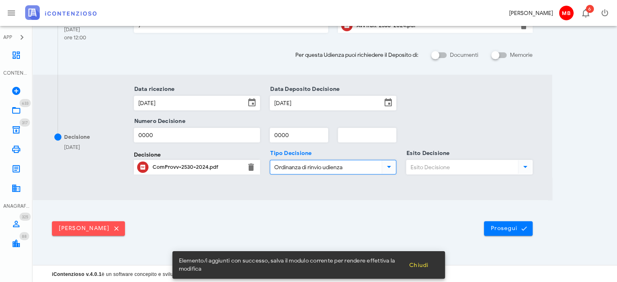
click at [451, 171] on input "Esito Decisione" at bounding box center [461, 167] width 110 height 14
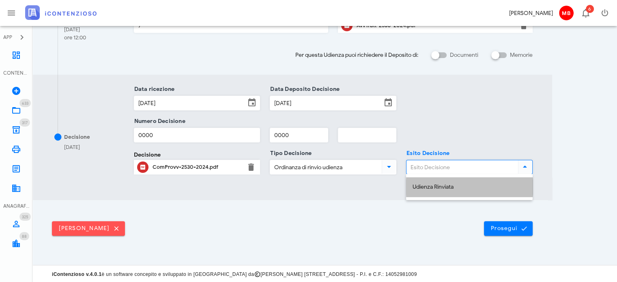
click at [451, 187] on div "Udienza Rinviata" at bounding box center [468, 187] width 113 height 7
type input "Udienza Rinviata"
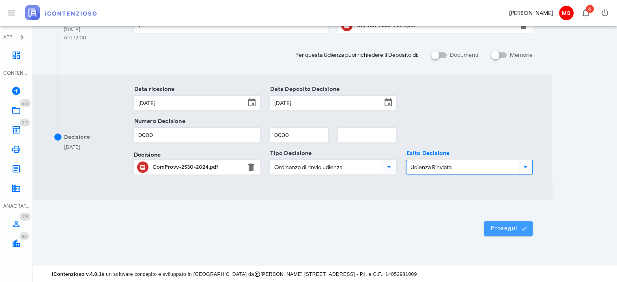
click at [506, 233] on button "Prosegui" at bounding box center [508, 228] width 49 height 15
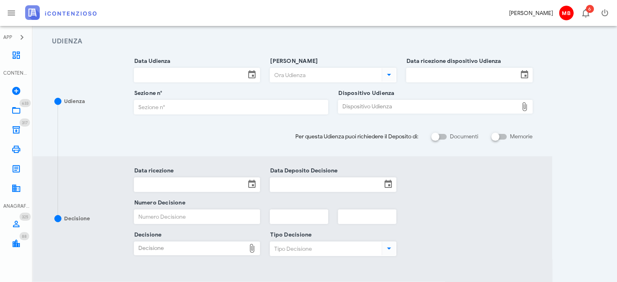
scroll to position [0, 0]
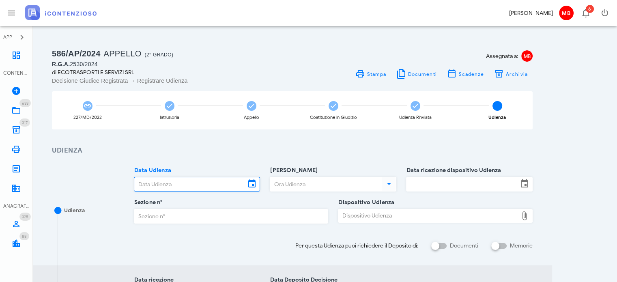
click at [173, 183] on input "Data Udienza" at bounding box center [189, 184] width 111 height 14
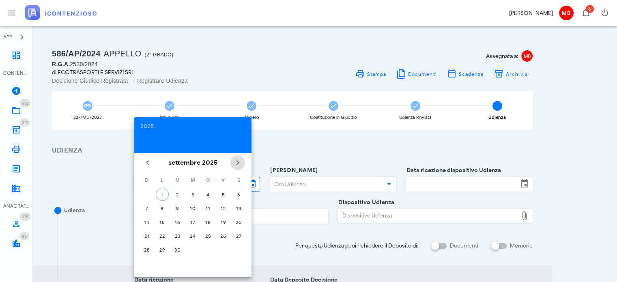
click at [238, 161] on icon "Il prossimo mese" at bounding box center [238, 163] width 10 height 10
click at [162, 233] on div "20" at bounding box center [162, 236] width 13 height 6
type input "[DATE]"
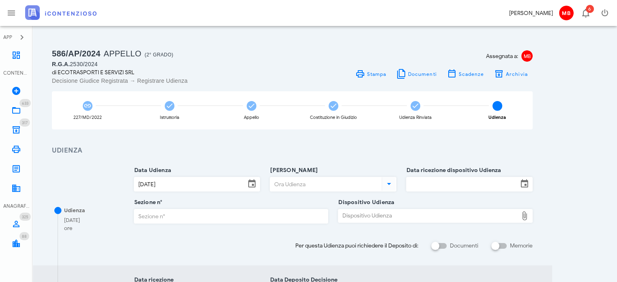
click at [280, 183] on input "[PERSON_NAME]" at bounding box center [325, 184] width 110 height 14
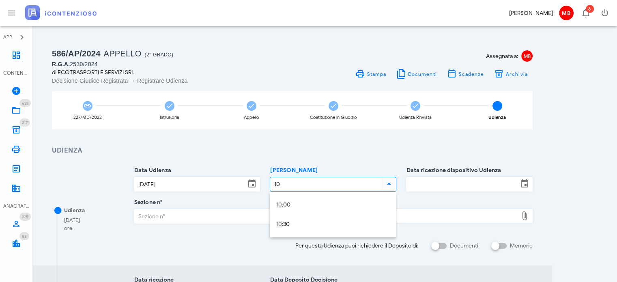
click at [236, 212] on input "Sezione n°" at bounding box center [231, 216] width 194 height 14
type input "10:00"
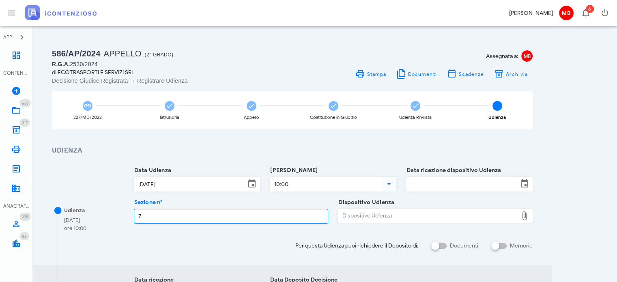
type input "7"
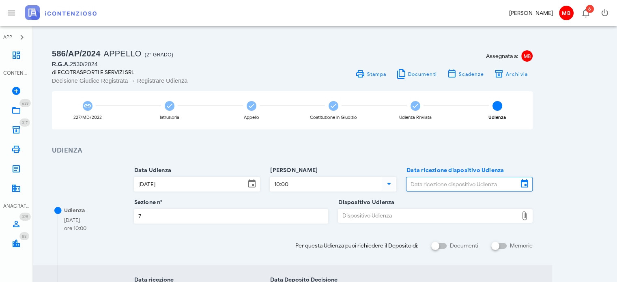
click at [417, 182] on input "Data ricezione dispositivo Udienza" at bounding box center [461, 184] width 111 height 14
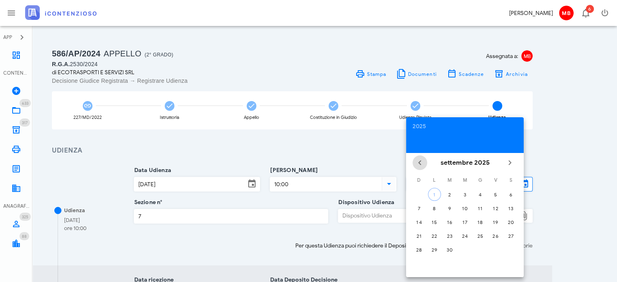
click at [419, 163] on icon "Il mese scorso" at bounding box center [420, 163] width 10 height 10
click at [482, 233] on div "21" at bounding box center [479, 236] width 13 height 6
type input "[DATE]"
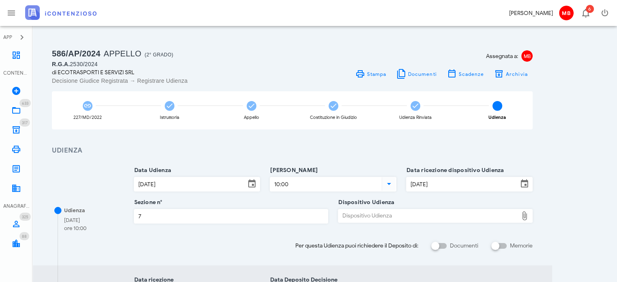
click at [412, 212] on div "Dispositivo Udienza" at bounding box center [428, 215] width 180 height 13
type input "C:\fakepath\2530_2024.pdf"
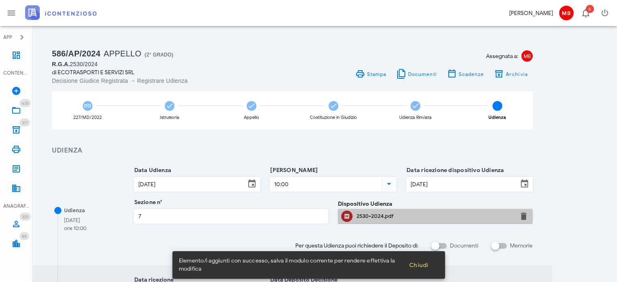
click at [358, 216] on div "2530-2024.pdf" at bounding box center [434, 216] width 157 height 6
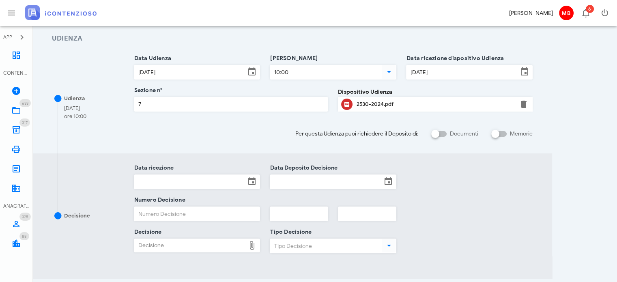
scroll to position [122, 0]
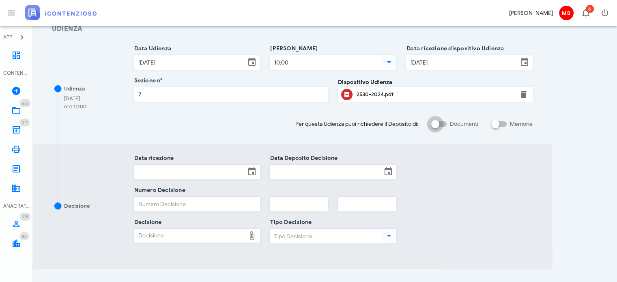
click at [436, 123] on div at bounding box center [435, 124] width 14 height 14
checkbox input "true"
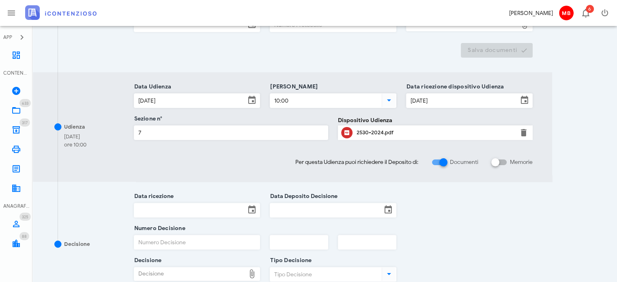
scroll to position [203, 0]
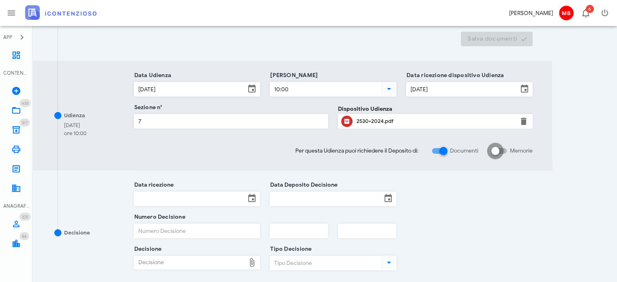
click at [498, 151] on div at bounding box center [495, 151] width 14 height 14
checkbox input "true"
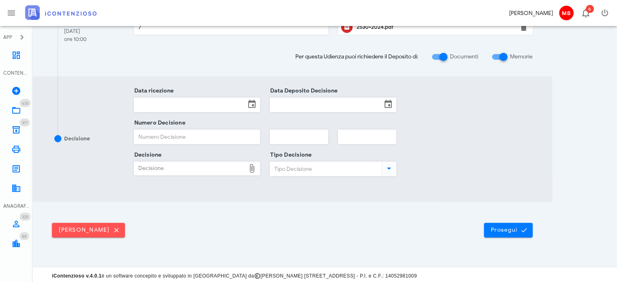
scroll to position [405, 0]
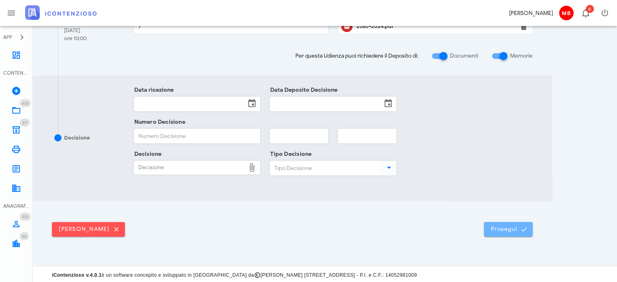
click at [498, 233] on button "Prosegui" at bounding box center [508, 229] width 49 height 15
click at [508, 227] on span "Prosegui" at bounding box center [508, 228] width 36 height 7
